Goal: Transaction & Acquisition: Purchase product/service

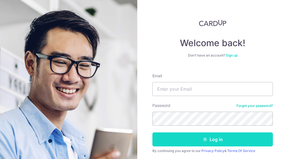
type input "[PERSON_NAME][EMAIL_ADDRESS][DOMAIN_NAME]"
click at [214, 140] on button "Log in" at bounding box center [212, 139] width 120 height 14
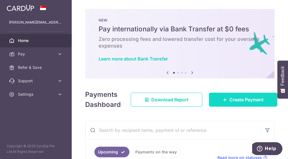
click at [234, 98] on span "Create Payment" at bounding box center [246, 99] width 34 height 7
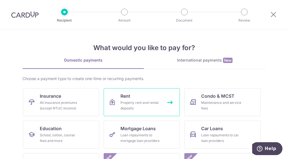
click at [126, 102] on div "Property rent and rental deposits" at bounding box center [140, 105] width 40 height 11
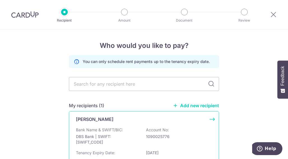
click at [97, 134] on p "DBS Bank | SWIFT: DBSSSGSGXXX" at bounding box center [107, 139] width 63 height 11
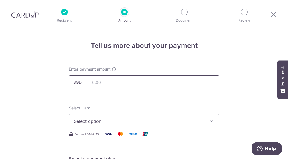
click at [95, 81] on input "text" at bounding box center [144, 82] width 150 height 14
type input "9,500.00"
click at [211, 120] on icon "button" at bounding box center [211, 121] width 6 height 6
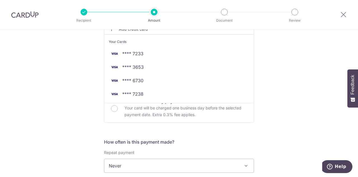
scroll to position [108, 0]
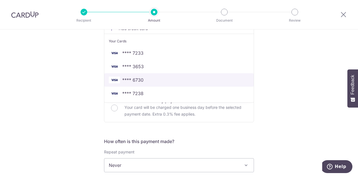
click at [144, 78] on span "**** 6730" at bounding box center [179, 79] width 140 height 7
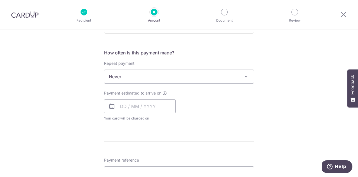
scroll to position [198, 0]
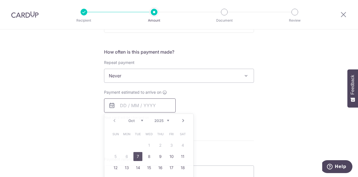
click at [128, 106] on input "text" at bounding box center [140, 105] width 72 height 14
click at [149, 156] on link "8" at bounding box center [149, 156] width 9 height 9
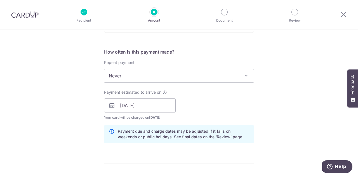
click at [149, 156] on form "Enter payment amount SGD 9,500.00 9500.00 Select Card **** 6730 Add credit card…" at bounding box center [179, 102] width 150 height 466
click at [147, 104] on input "08/10/2025" at bounding box center [140, 105] width 72 height 14
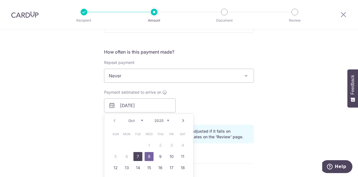
click at [135, 154] on link "7" at bounding box center [137, 156] width 9 height 9
type input "07/10/2025"
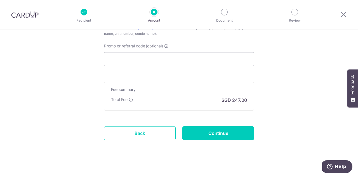
scroll to position [248, 0]
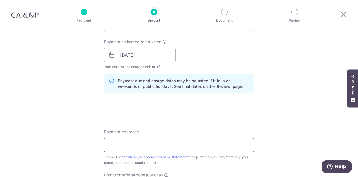
click at [125, 147] on input "Payment reference" at bounding box center [179, 145] width 150 height 14
click at [158, 145] on input "Andy Goh Rental August 2025" at bounding box center [179, 145] width 150 height 14
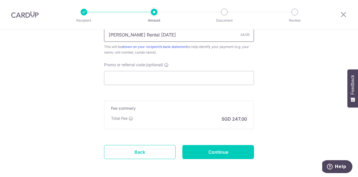
scroll to position [360, 0]
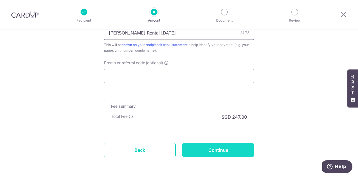
type input "Andy Goh Rental OCT 2025"
click at [217, 146] on input "Continue" at bounding box center [218, 150] width 72 height 14
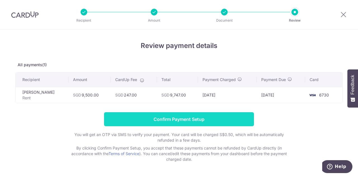
click at [168, 117] on input "Confirm Payment Setup" at bounding box center [179, 119] width 150 height 14
